Goal: Task Accomplishment & Management: Use online tool/utility

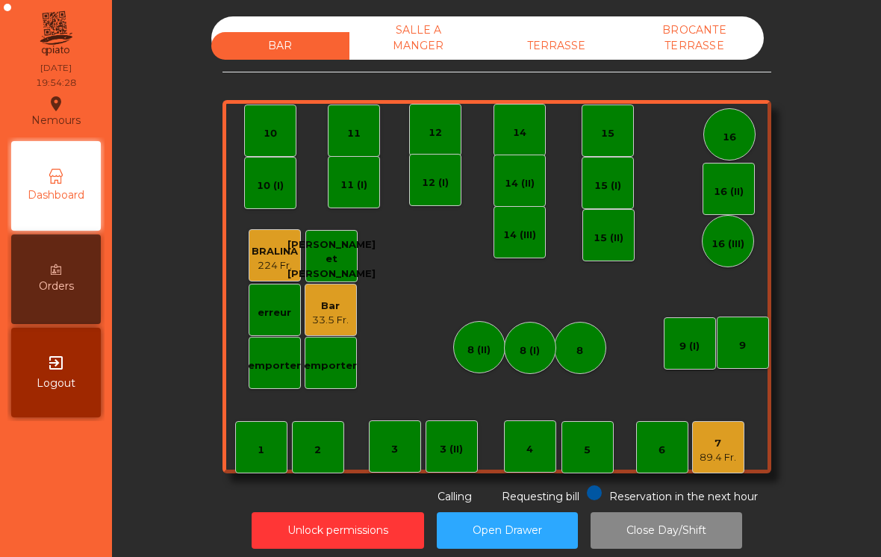
click at [570, 50] on div "TERRASSE" at bounding box center [557, 46] width 138 height 28
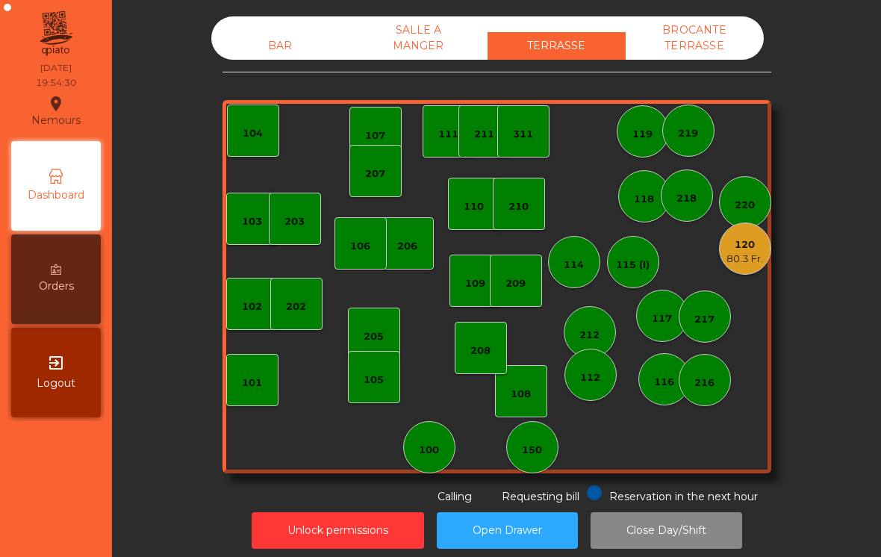
click at [484, 355] on div "208" at bounding box center [481, 351] width 20 height 15
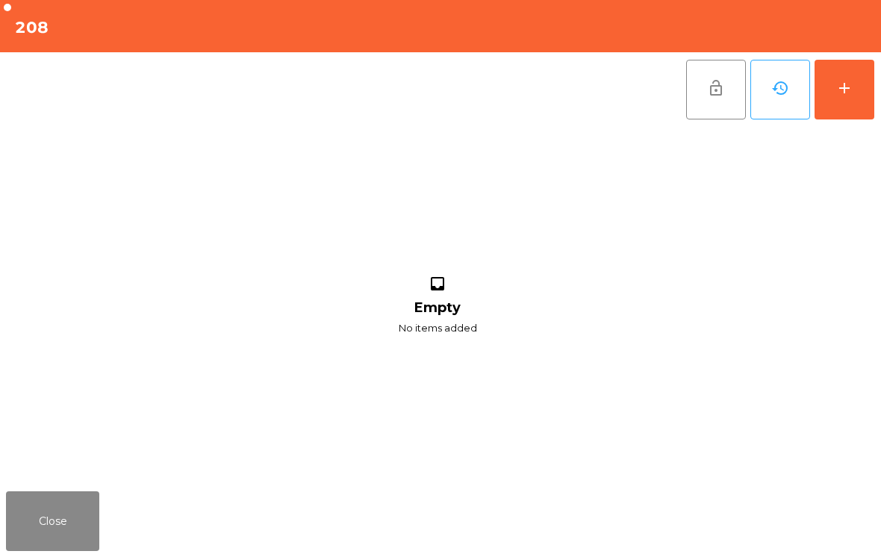
click at [40, 532] on button "Close" at bounding box center [52, 521] width 93 height 60
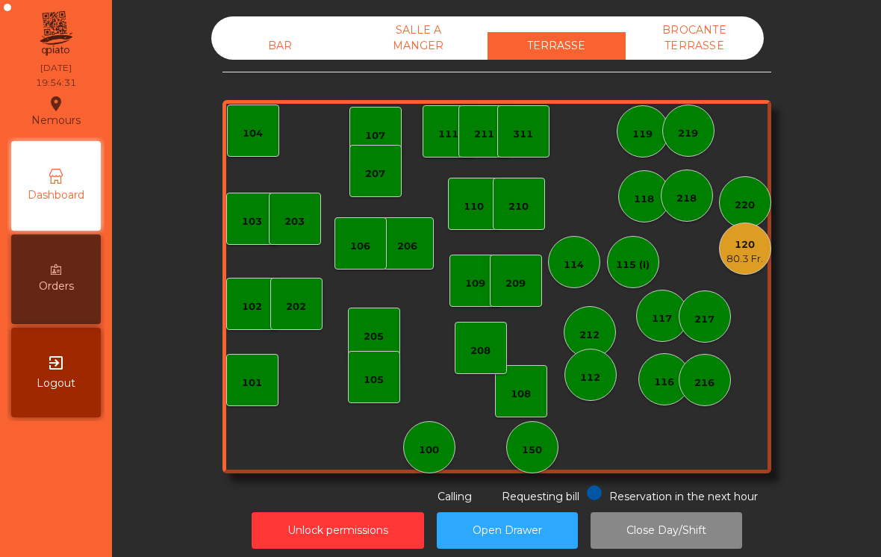
click at [533, 278] on div "209" at bounding box center [516, 281] width 52 height 52
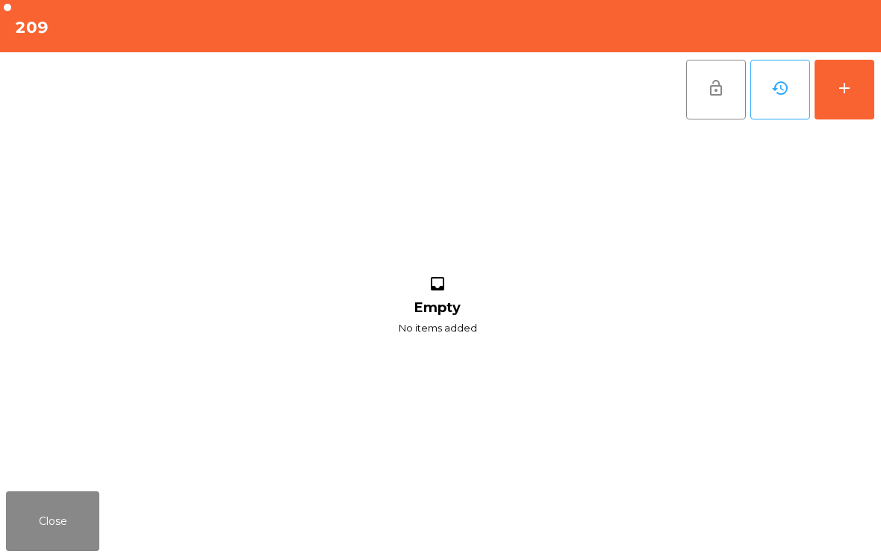
click at [853, 84] on div "add" at bounding box center [845, 88] width 18 height 18
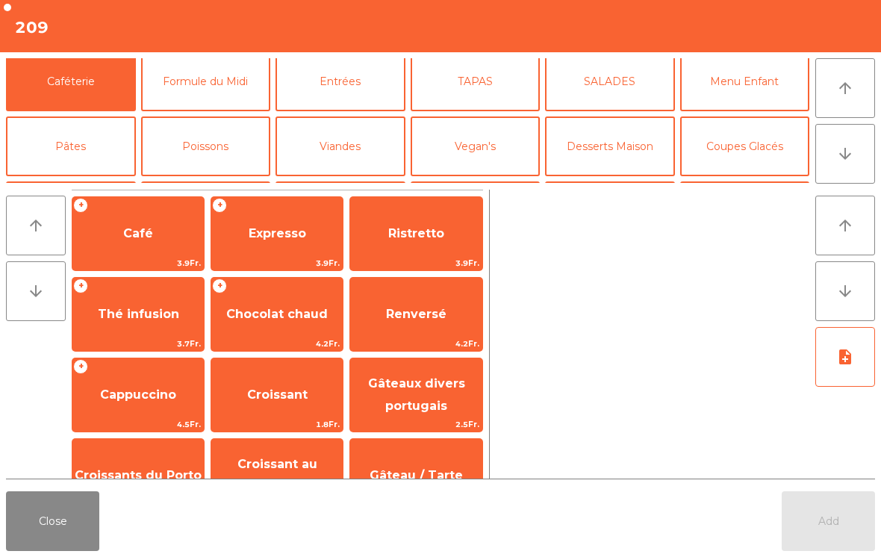
scroll to position [85, 0]
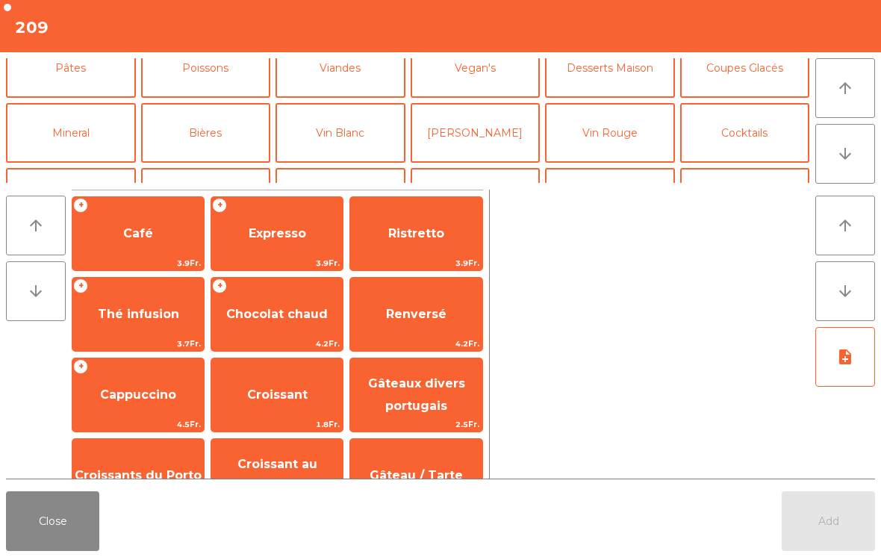
click at [353, 130] on button "Vin Blanc" at bounding box center [341, 133] width 130 height 60
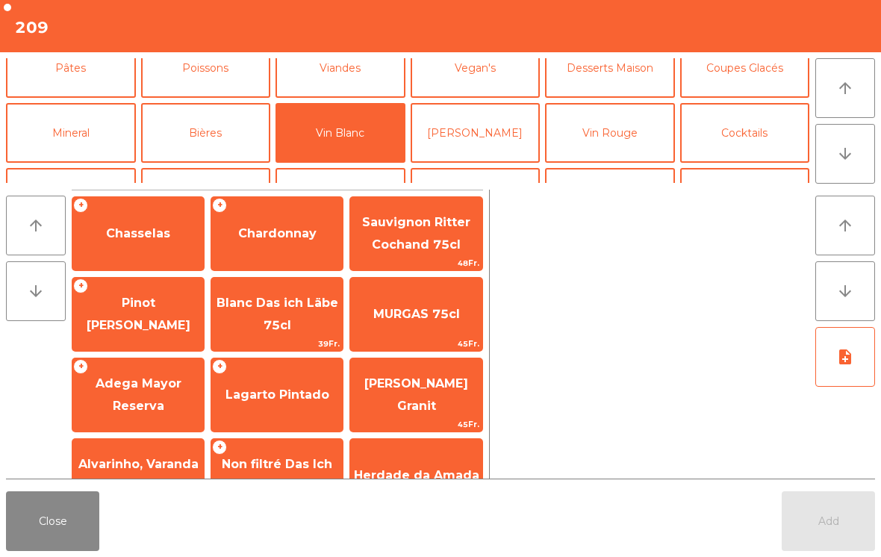
click at [128, 250] on span "Chasselas" at bounding box center [137, 234] width 131 height 40
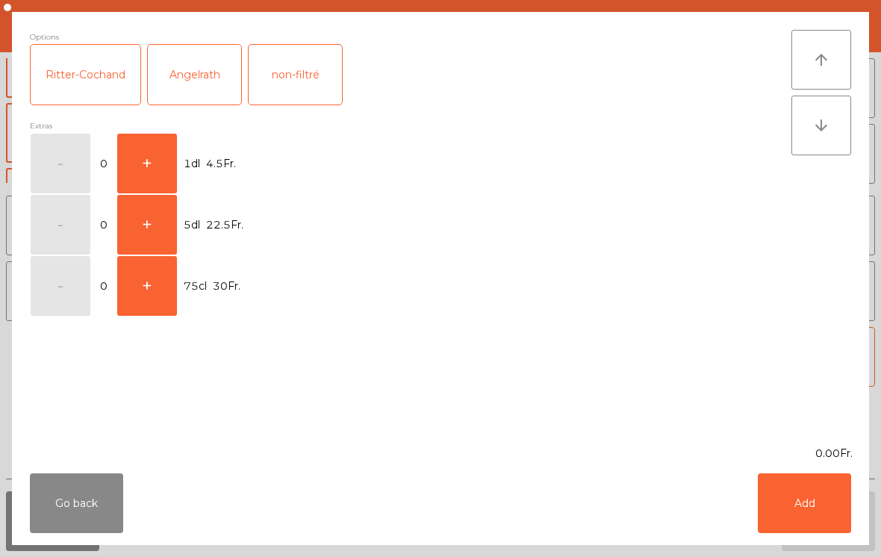
click at [156, 151] on button "+" at bounding box center [147, 164] width 60 height 60
click at [803, 519] on button "Add" at bounding box center [804, 504] width 93 height 60
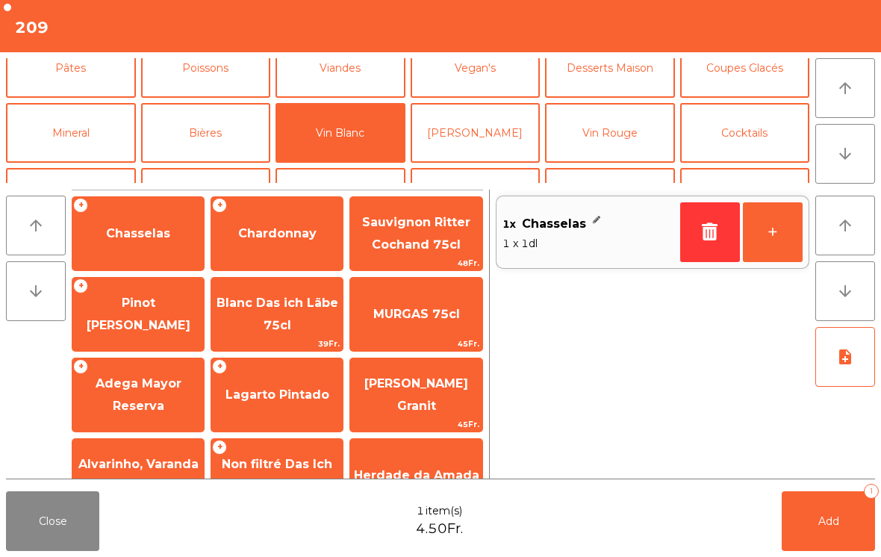
click at [775, 231] on button "+" at bounding box center [773, 232] width 60 height 60
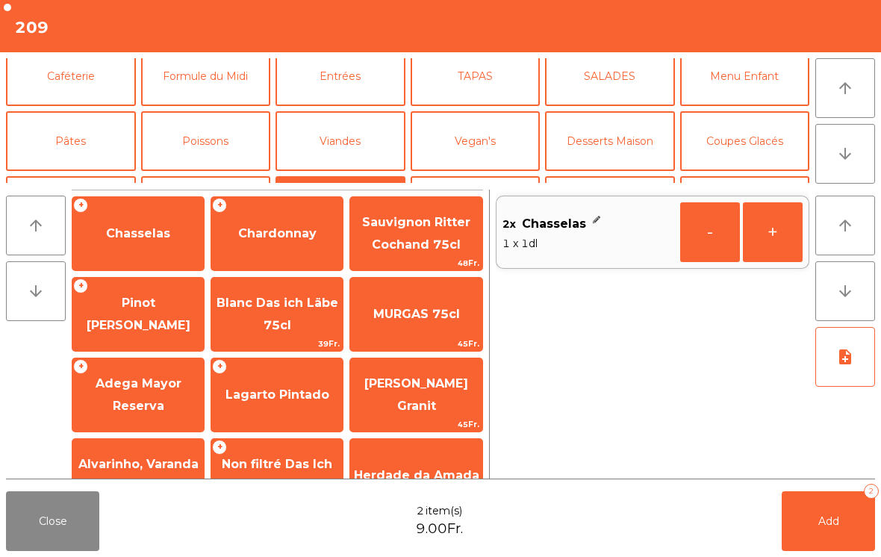
scroll to position [11, 0]
click at [359, 149] on button "Viandes" at bounding box center [341, 142] width 130 height 60
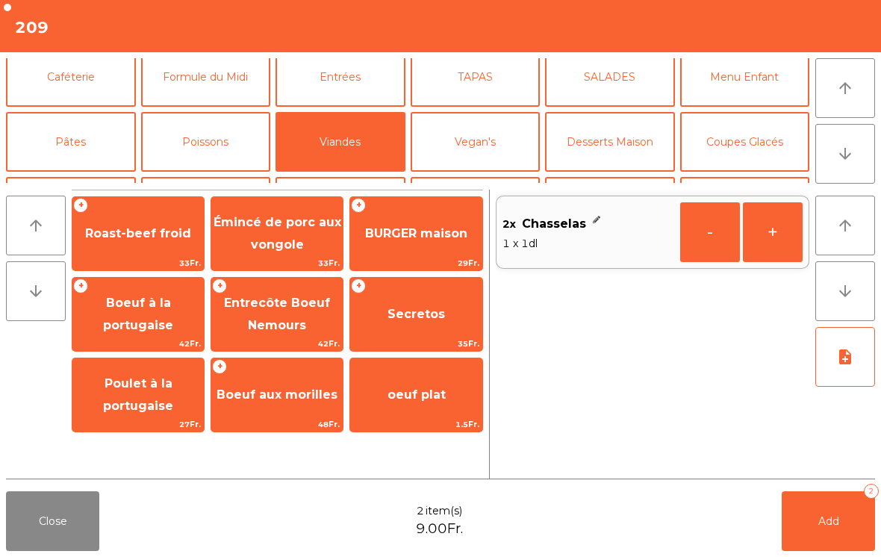
click at [137, 253] on span "Roast-beef froid" at bounding box center [137, 234] width 131 height 40
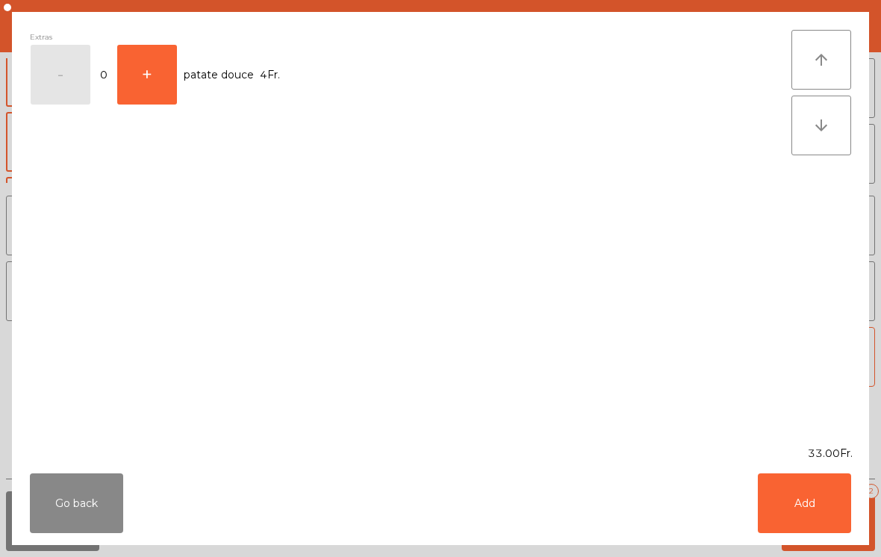
click at [793, 509] on button "Add" at bounding box center [804, 504] width 93 height 60
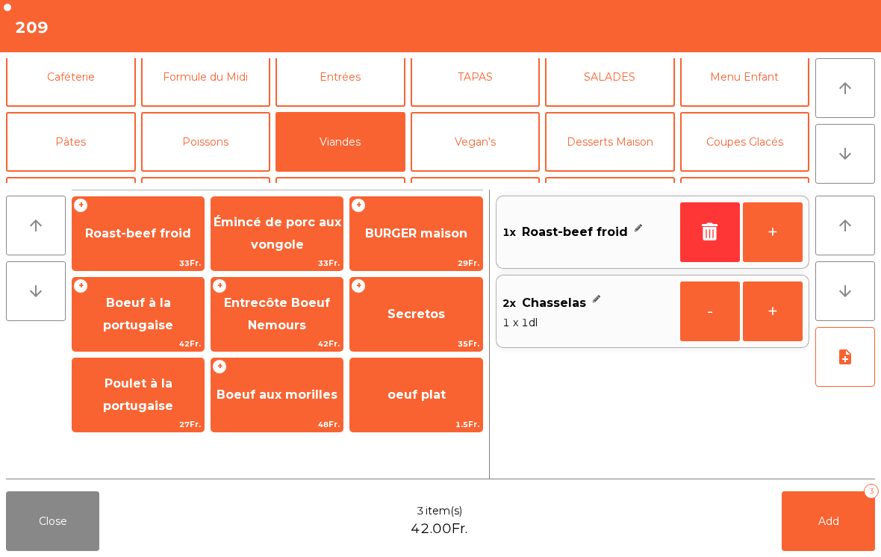
click at [774, 230] on button "+" at bounding box center [773, 232] width 60 height 60
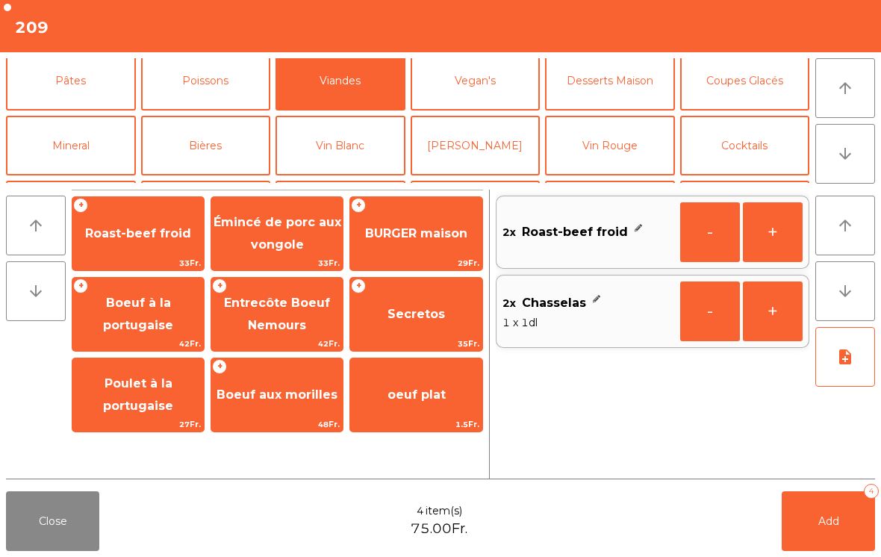
scroll to position [80, 0]
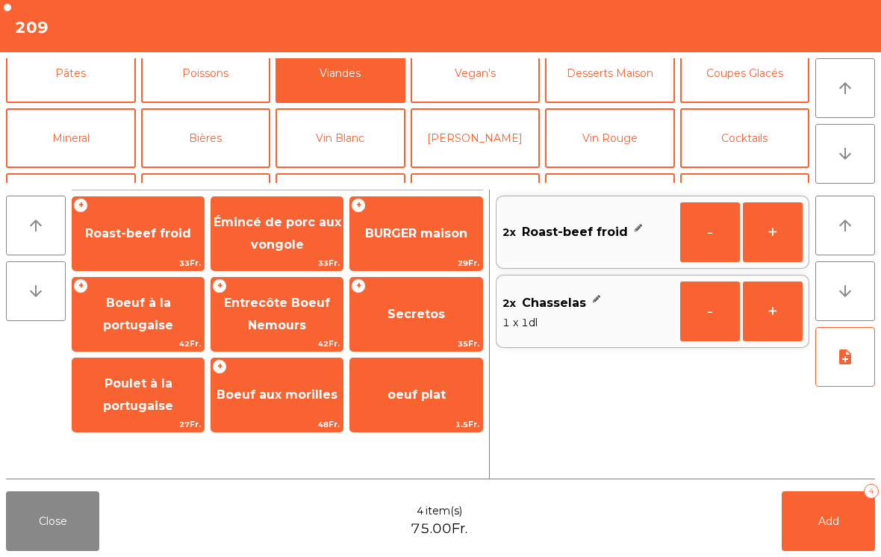
click at [62, 152] on button "Mineral" at bounding box center [71, 138] width 130 height 60
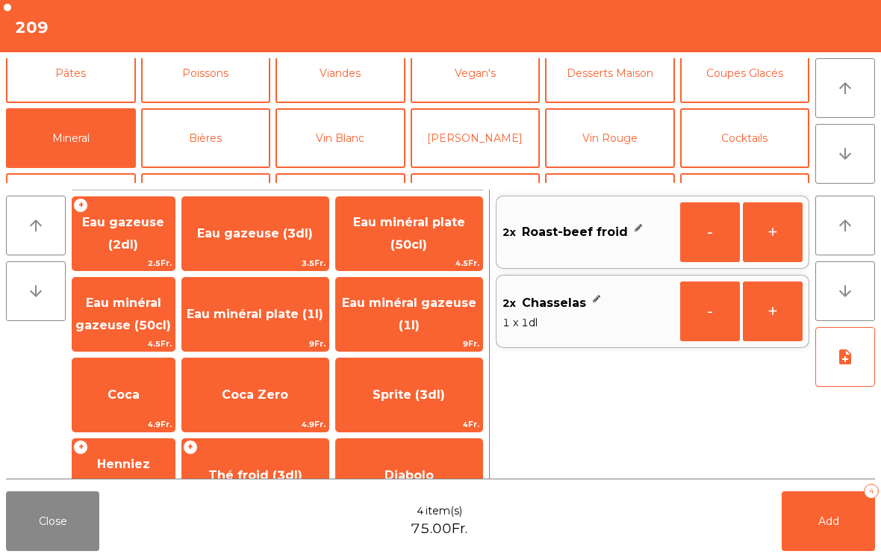
click at [156, 329] on span "Eau minéral gazeuse (50cl)" at bounding box center [123, 314] width 96 height 37
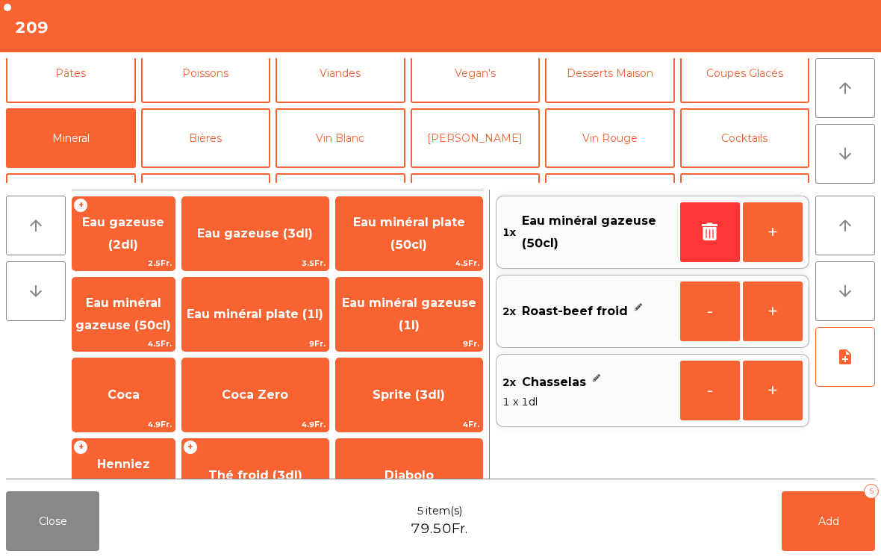
click at [798, 535] on button "Add 5" at bounding box center [828, 521] width 93 height 60
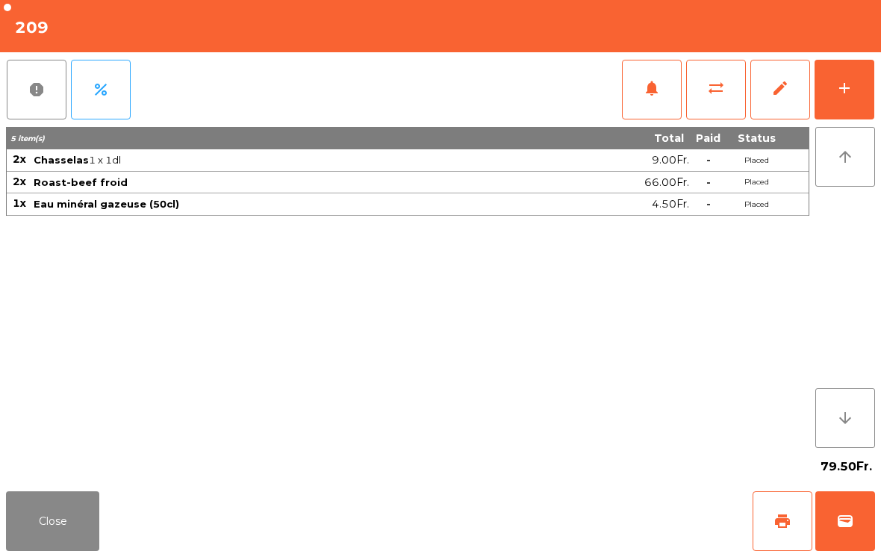
click at [13, 544] on button "Close" at bounding box center [52, 521] width 93 height 60
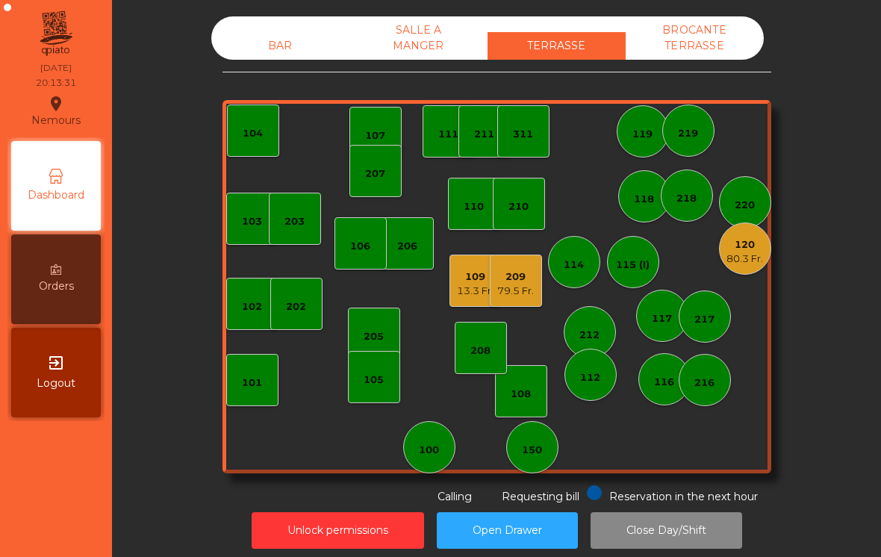
click at [270, 314] on div "202" at bounding box center [296, 304] width 52 height 52
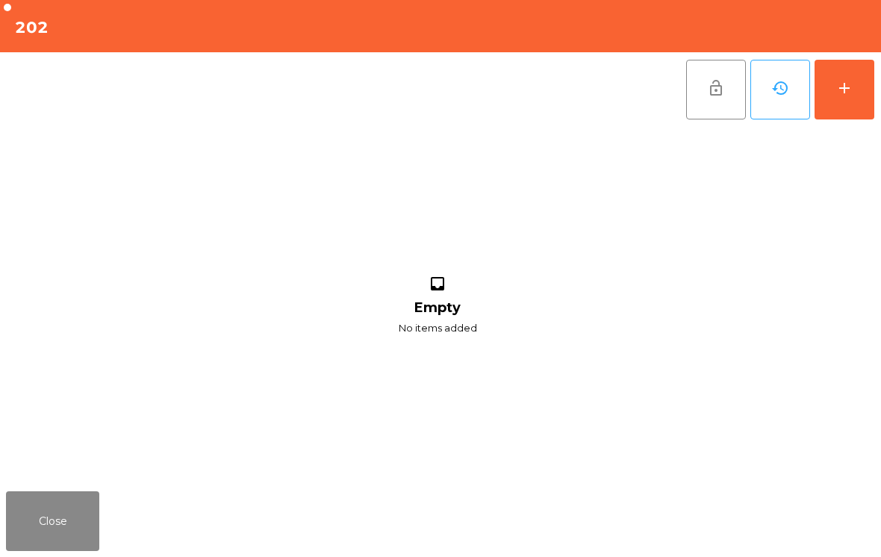
click at [844, 102] on button "add" at bounding box center [845, 90] width 60 height 60
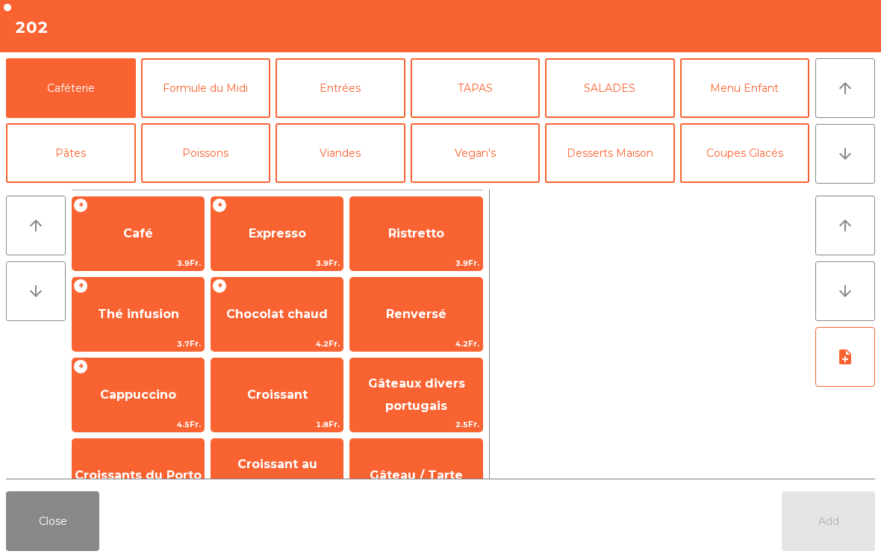
click at [837, 148] on icon "arrow_downward" at bounding box center [845, 154] width 18 height 18
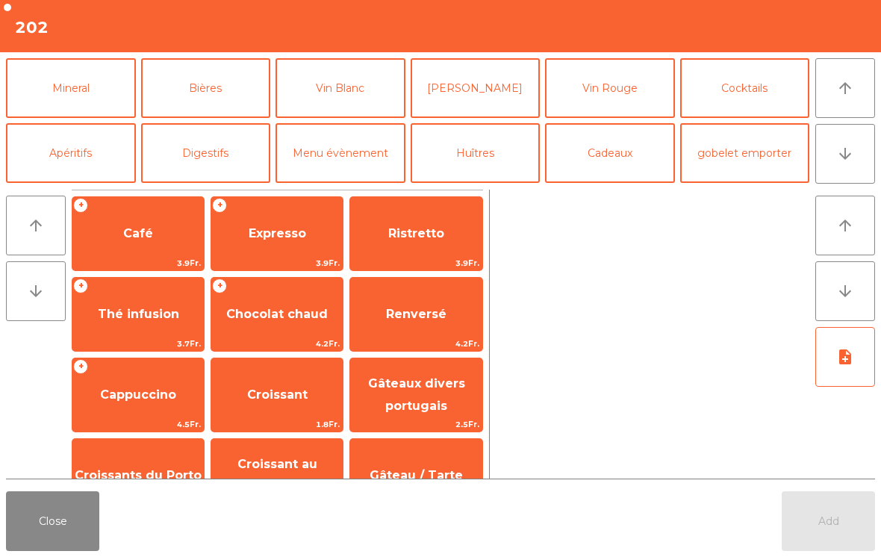
click at [105, 96] on button "Mineral" at bounding box center [71, 88] width 130 height 60
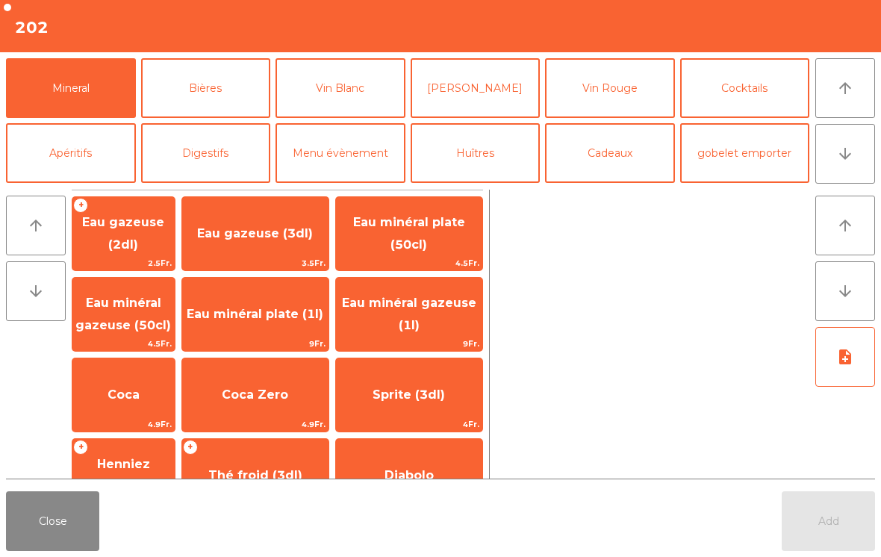
click at [286, 398] on span "Coca Zero" at bounding box center [255, 395] width 66 height 14
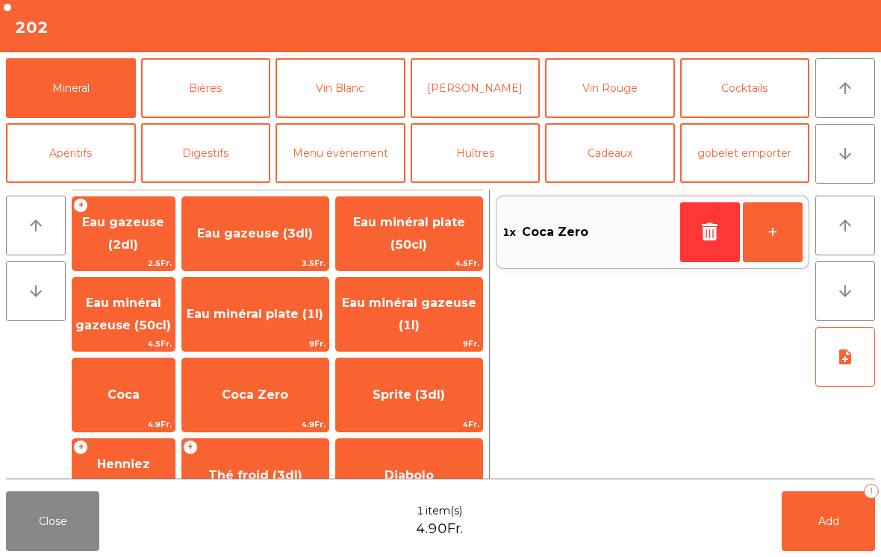
click at [140, 389] on span "Coca" at bounding box center [124, 395] width 32 height 14
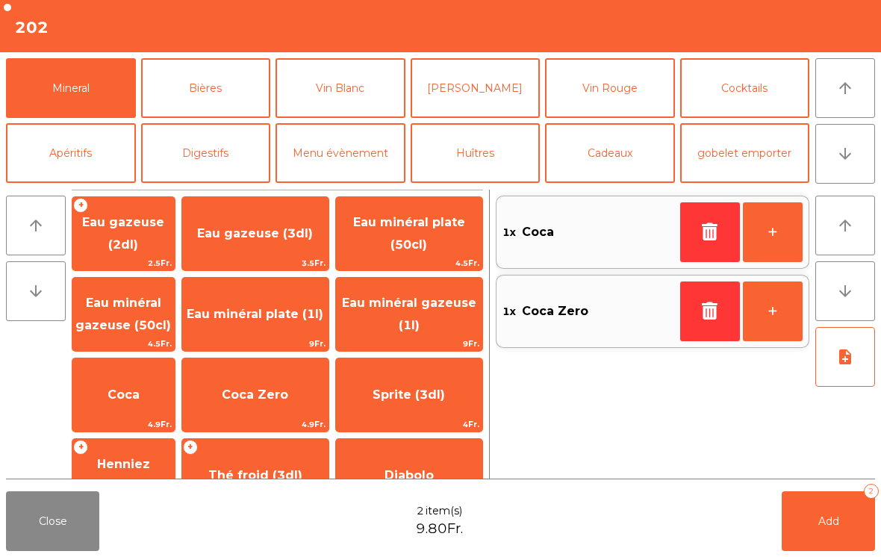
click at [807, 509] on button "Add 2" at bounding box center [828, 521] width 93 height 60
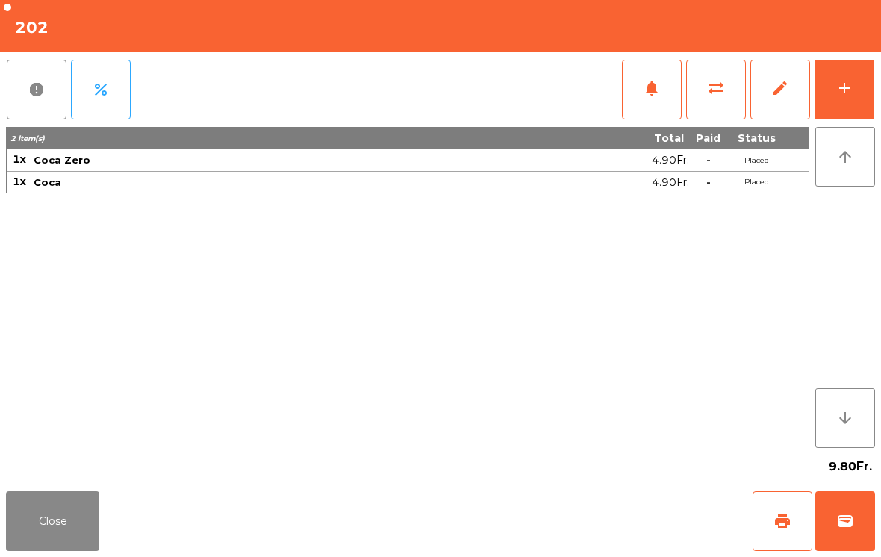
click at [35, 532] on button "Close" at bounding box center [52, 521] width 93 height 60
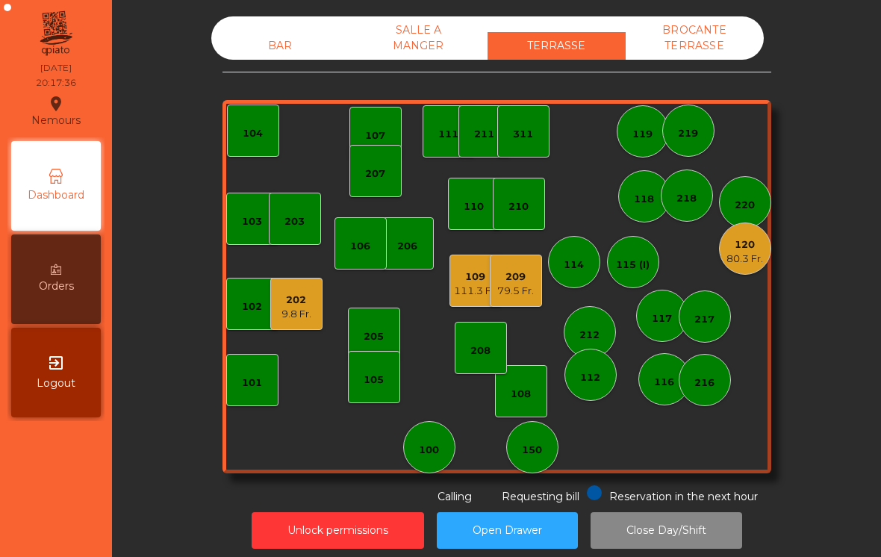
click at [401, 246] on div "206" at bounding box center [407, 246] width 20 height 15
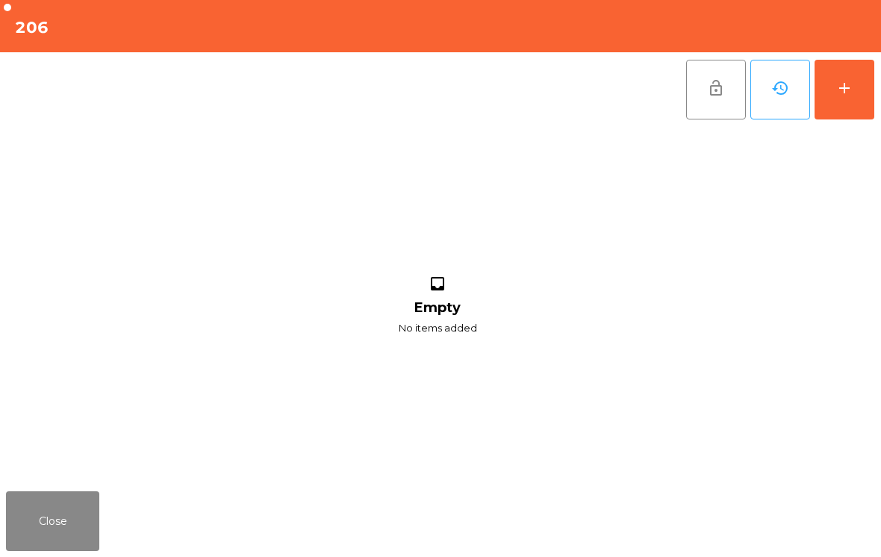
click at [856, 91] on button "add" at bounding box center [845, 90] width 60 height 60
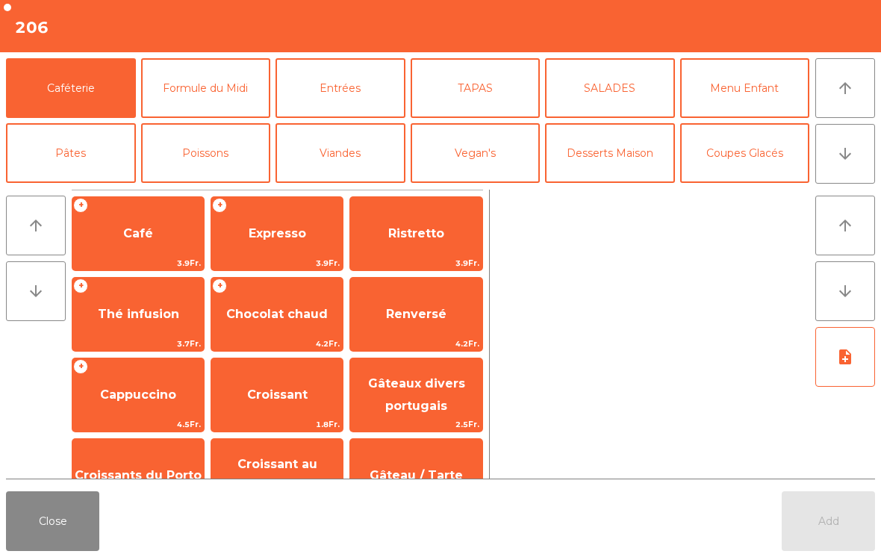
click at [857, 157] on button "arrow_downward" at bounding box center [846, 154] width 60 height 60
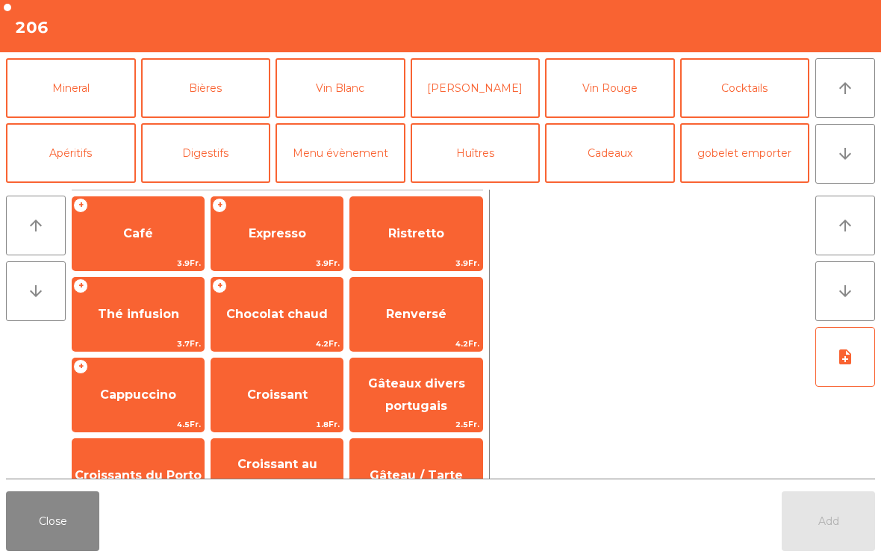
click at [77, 95] on button "Mineral" at bounding box center [71, 88] width 130 height 60
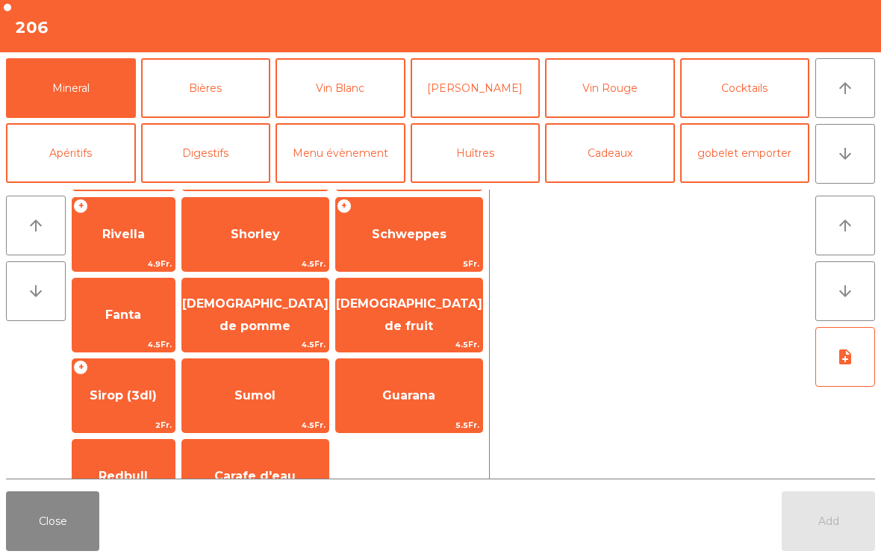
scroll to position [303, 0]
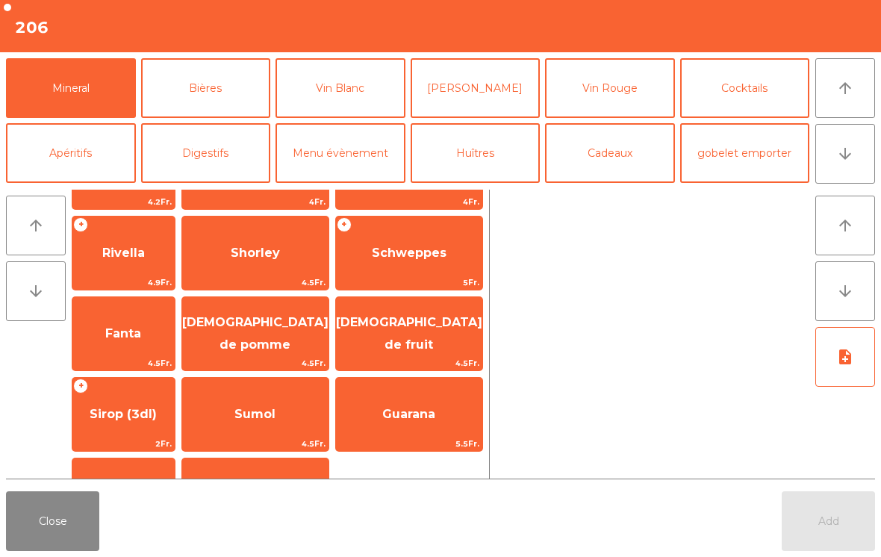
click at [428, 258] on span "Schweppes" at bounding box center [409, 253] width 75 height 14
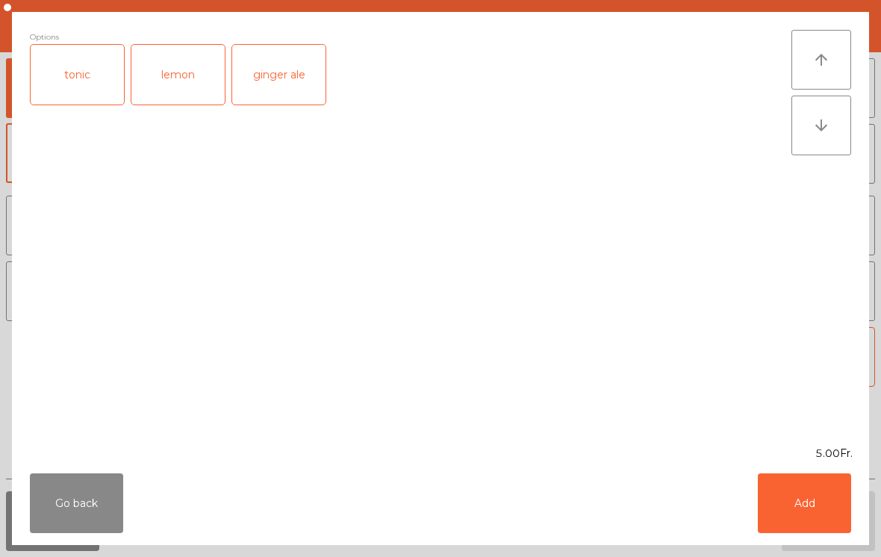
click at [826, 513] on button "Add" at bounding box center [804, 504] width 93 height 60
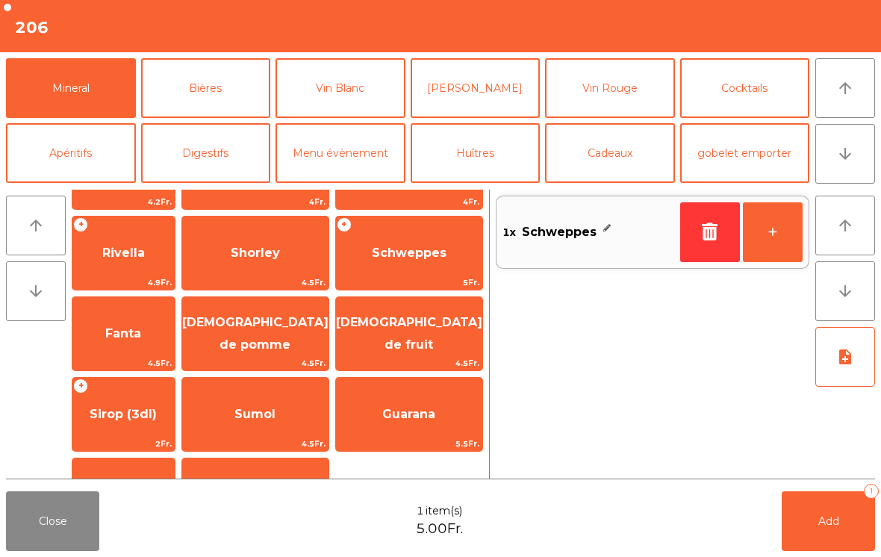
click at [218, 111] on button "Bières" at bounding box center [206, 88] width 130 height 60
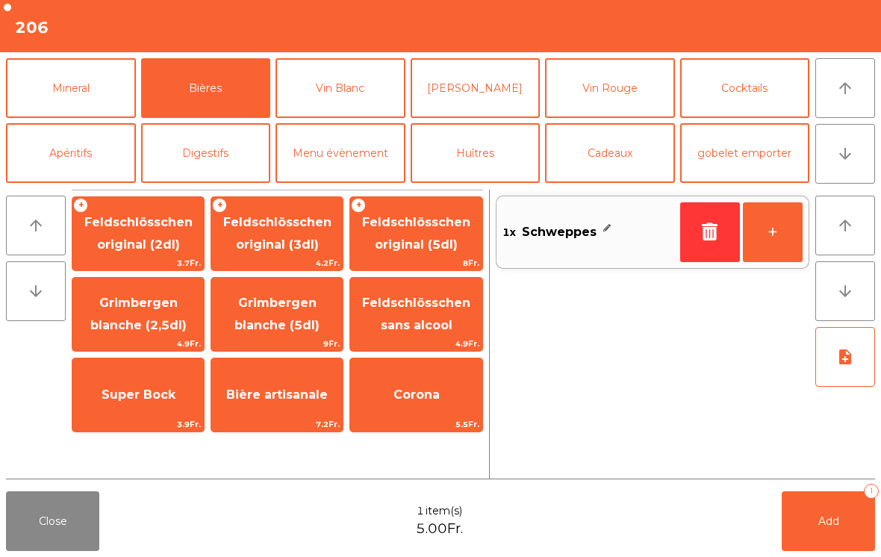
scroll to position [0, 0]
click at [437, 240] on span "Feldschlösschen original (5dl)" at bounding box center [416, 233] width 108 height 37
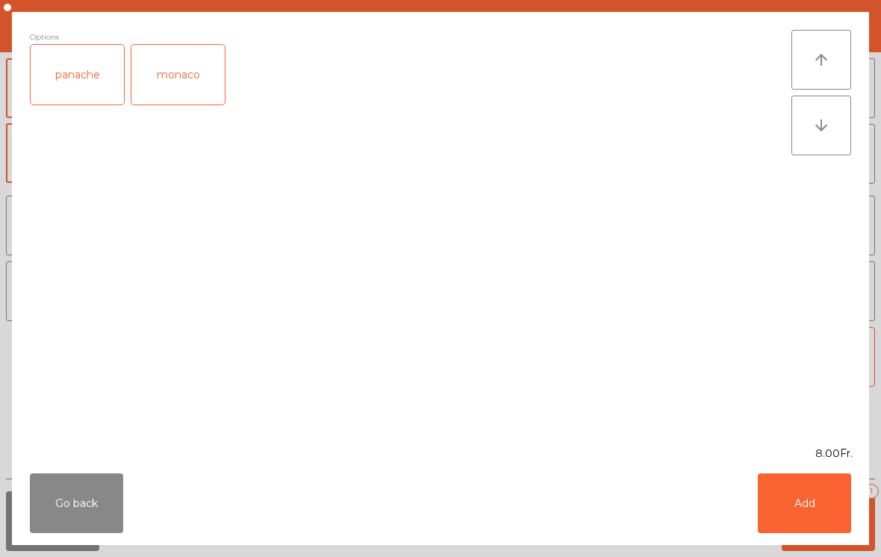
click at [822, 516] on button "Add" at bounding box center [804, 504] width 93 height 60
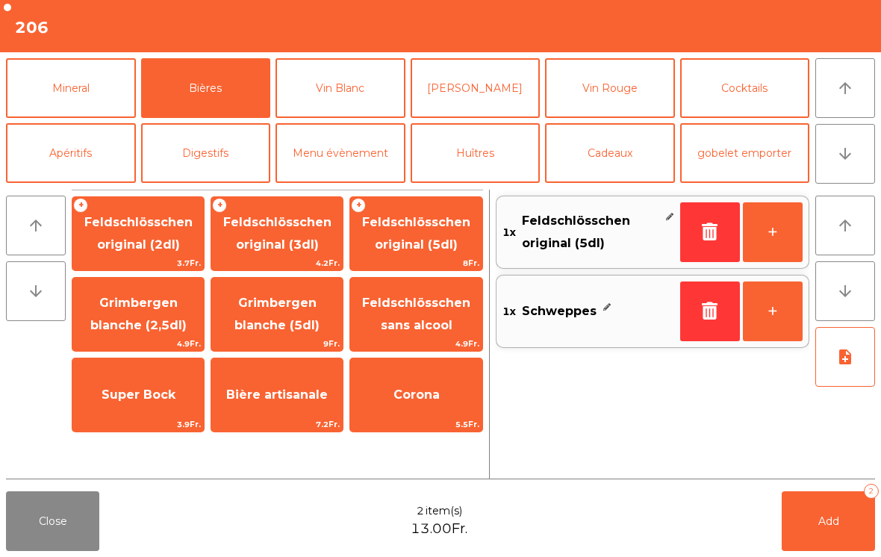
click at [821, 516] on span "Add" at bounding box center [829, 521] width 21 height 13
